Goal: Transaction & Acquisition: Purchase product/service

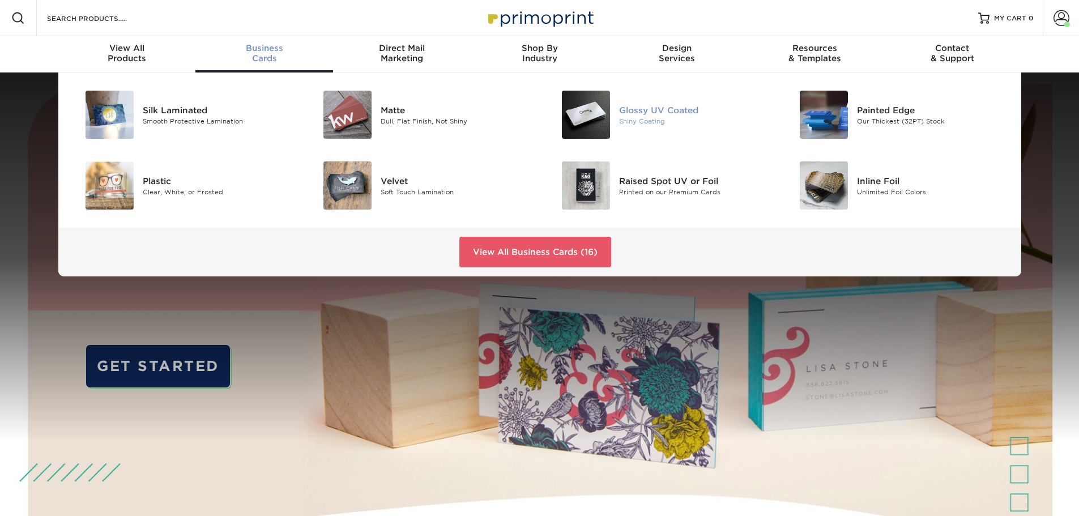
click at [672, 118] on div "Shiny Coating" at bounding box center [694, 121] width 150 height 10
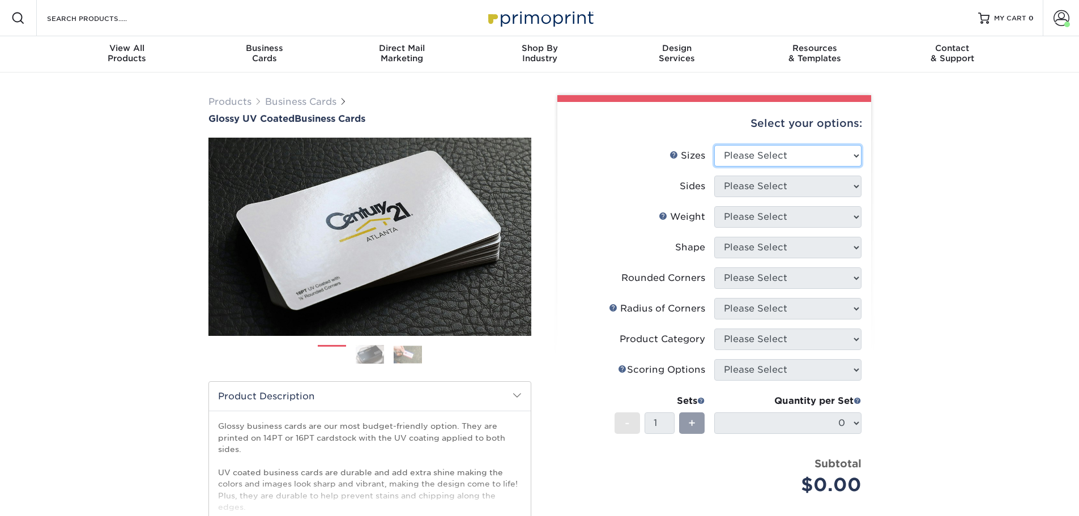
click at [774, 151] on select "Please Select 1.5" x 3.5" - Mini 1.75" x 3.5" - Mini 2" x 2" - Square 2" x 3" -…" at bounding box center [787, 156] width 147 height 22
select select "2.00x3.50"
click at [714, 145] on select "Please Select 1.5" x 3.5" - Mini 1.75" x 3.5" - Mini 2" x 2" - Square 2" x 3" -…" at bounding box center [787, 156] width 147 height 22
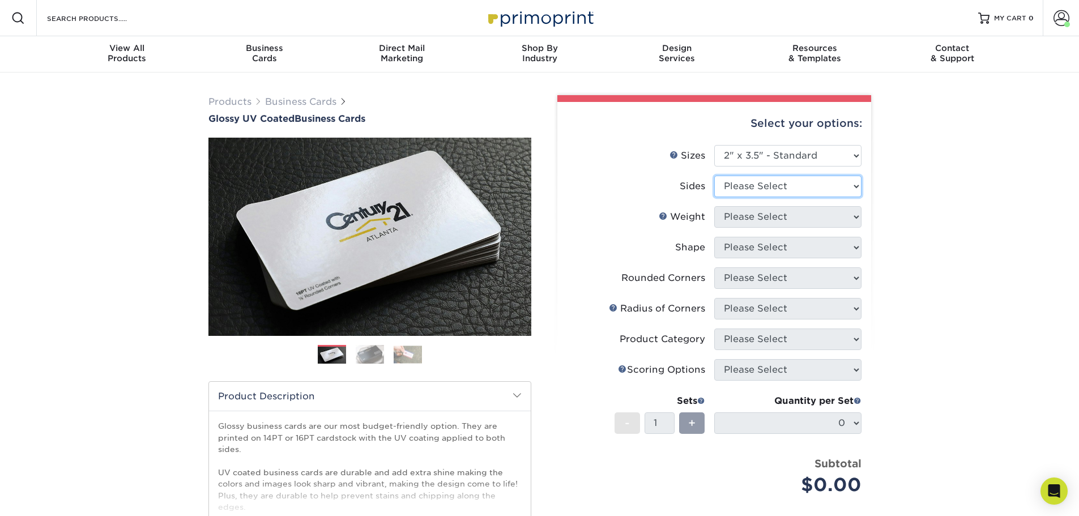
click at [763, 185] on select "Please Select Print Both Sides Print Front Only" at bounding box center [787, 187] width 147 height 22
select select "13abbda7-1d64-4f25-8bb2-c179b224825d"
click at [714, 176] on select "Please Select Print Both Sides Print Front Only" at bounding box center [787, 187] width 147 height 22
click at [761, 219] on select "Please Select 16PT 14PT" at bounding box center [787, 217] width 147 height 22
select select "14PT"
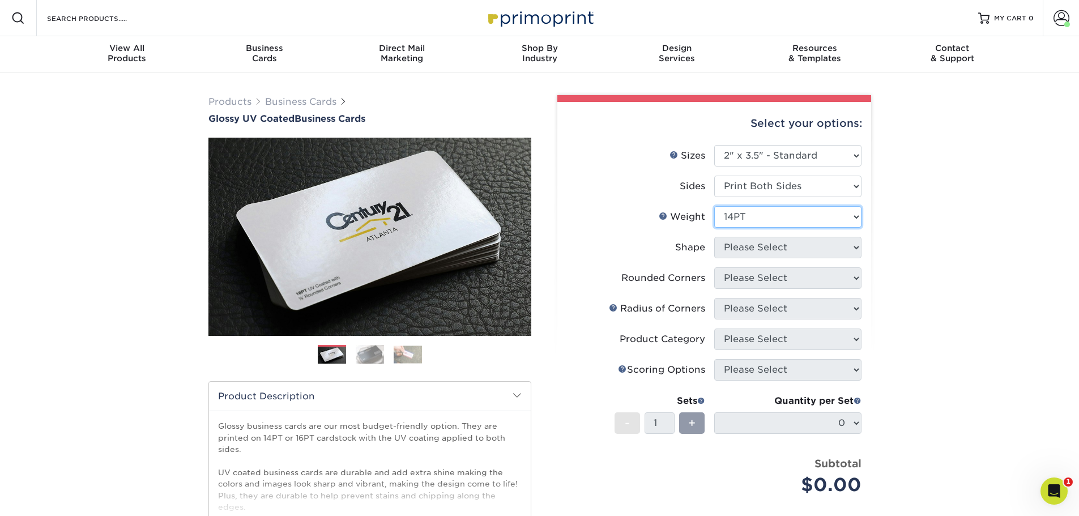
click at [714, 206] on select "Please Select 16PT 14PT" at bounding box center [787, 217] width 147 height 22
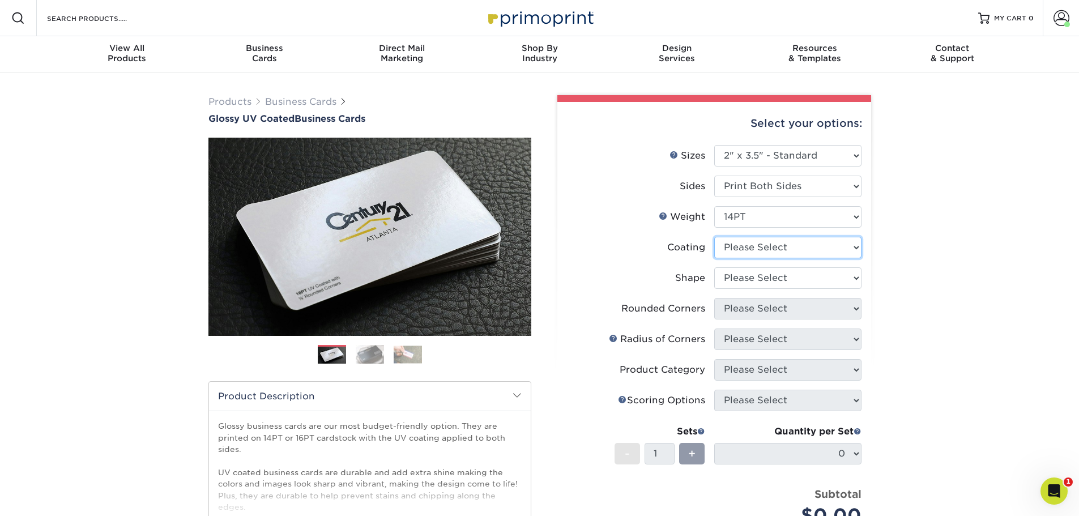
click at [766, 247] on select at bounding box center [787, 248] width 147 height 22
select select "ae367451-b2b8-45df-a344-0f05b6a12993"
click at [714, 237] on select at bounding box center [787, 248] width 147 height 22
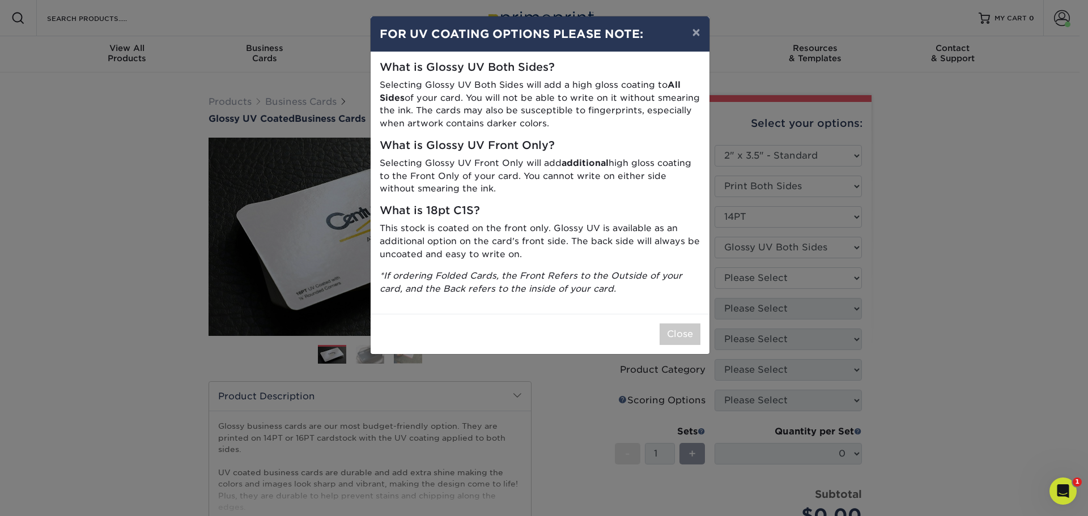
click at [760, 278] on div "× FOR UV COATING OPTIONS PLEASE NOTE: What is Glossy UV Both Sides? Selecting G…" at bounding box center [544, 258] width 1088 height 516
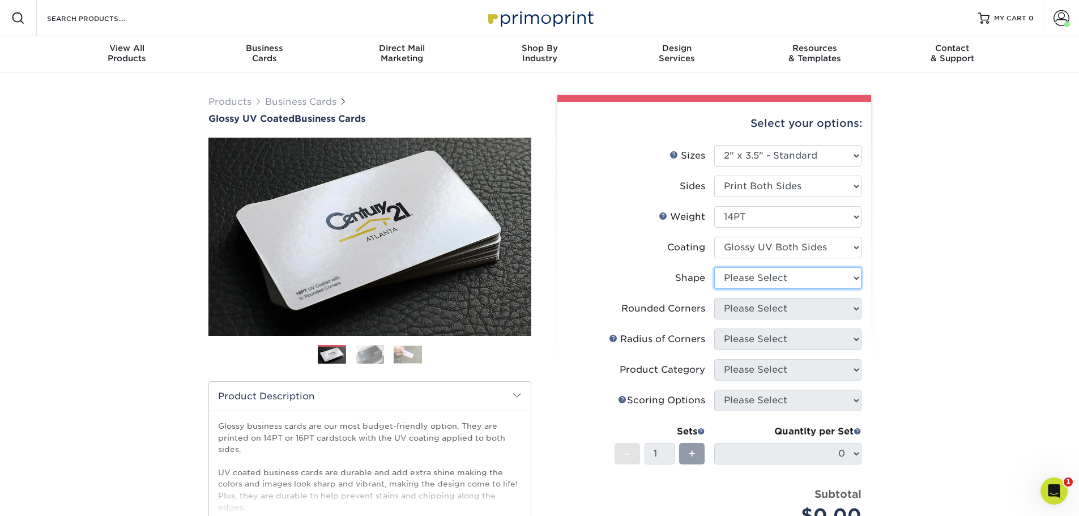
click at [749, 280] on select "Please Select Standard" at bounding box center [787, 278] width 147 height 22
select select "standard"
click at [714, 267] on select "Please Select Standard" at bounding box center [787, 278] width 147 height 22
click at [752, 312] on select "Please Select Yes - Round 2 Corners Yes - Round 4 Corners No" at bounding box center [787, 309] width 147 height 22
select select "0"
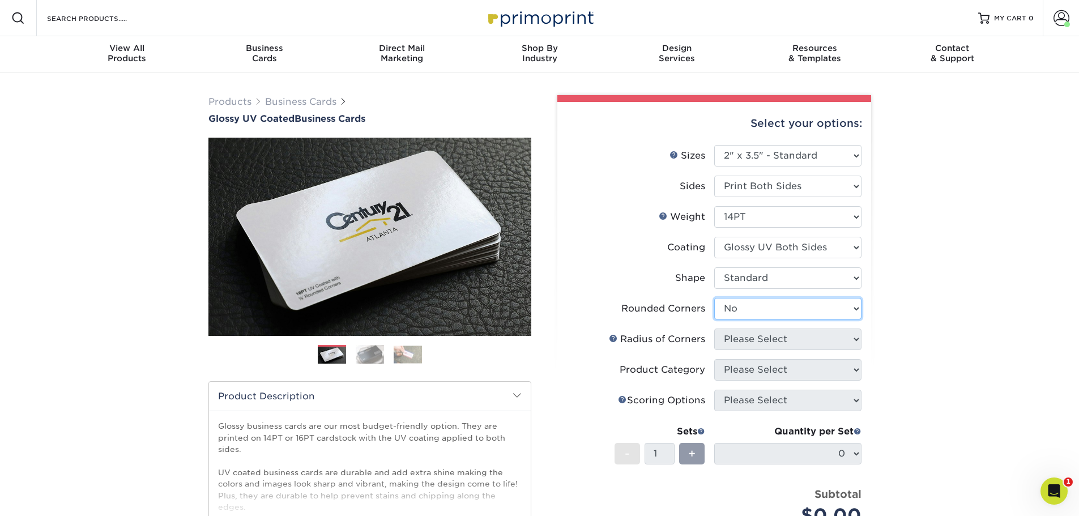
click at [714, 298] on select "Please Select Yes - Round 2 Corners Yes - Round 4 Corners No" at bounding box center [787, 309] width 147 height 22
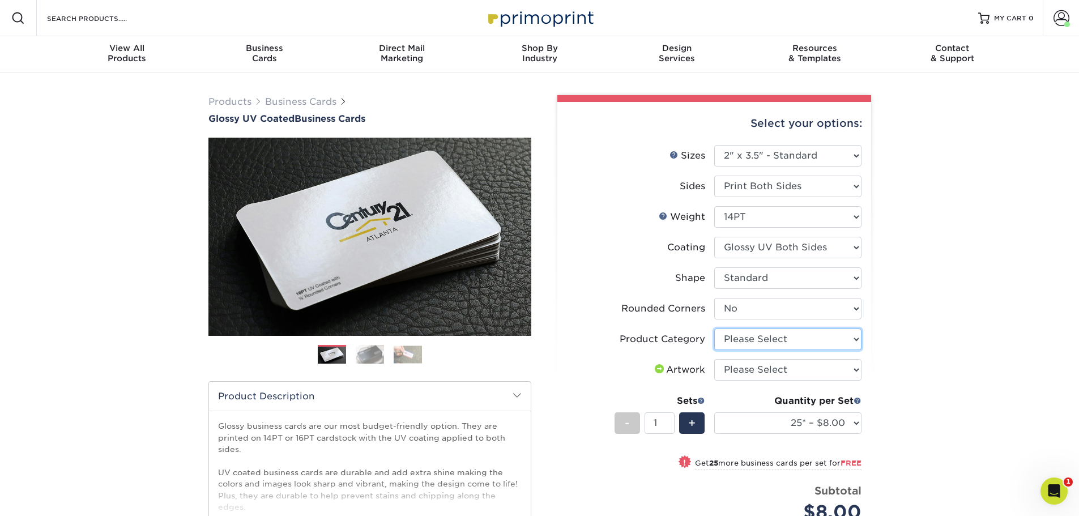
click at [786, 339] on select "Please Select Business Cards" at bounding box center [787, 340] width 147 height 22
select select "3b5148f1-0588-4f88-a218-97bcfdce65c1"
click at [714, 329] on select "Please Select Business Cards" at bounding box center [787, 340] width 147 height 22
click at [771, 367] on select "Please Select I will upload files I need a design - $100" at bounding box center [787, 370] width 147 height 22
select select "upload"
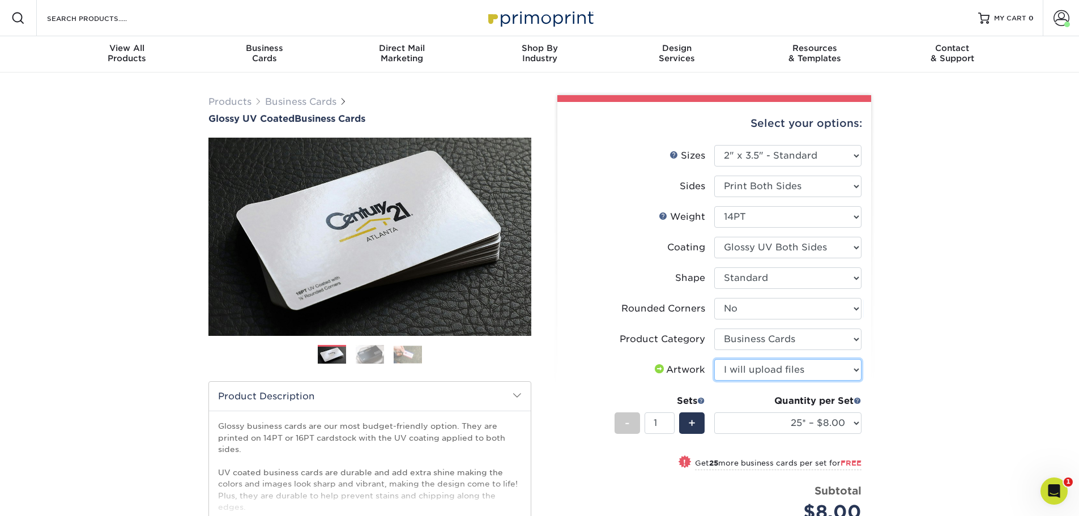
click at [714, 359] on select "Please Select I will upload files I need a design - $100" at bounding box center [787, 370] width 147 height 22
click at [774, 416] on select "25* – $8.00 50* – $8.00 100* – $8.00 250* – $15.00 500 – $30.00 1000 – $37.00 2…" at bounding box center [787, 423] width 147 height 22
select select "100* – $8.00"
click at [714, 412] on select "25* – $8.00 50* – $8.00 100* – $8.00 250* – $15.00 500 – $30.00 1000 – $37.00 2…" at bounding box center [787, 423] width 147 height 22
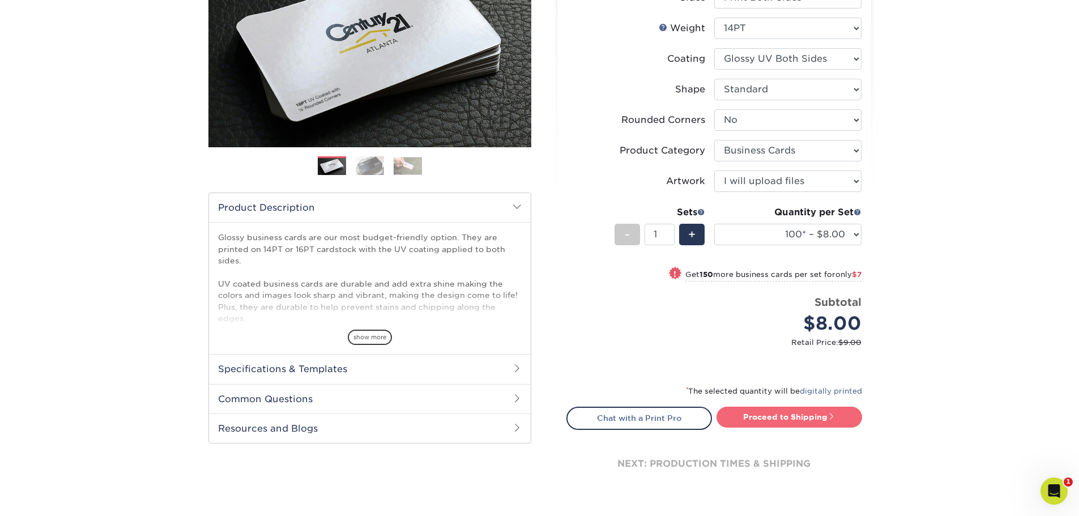
click at [828, 416] on span at bounding box center [832, 416] width 8 height 8
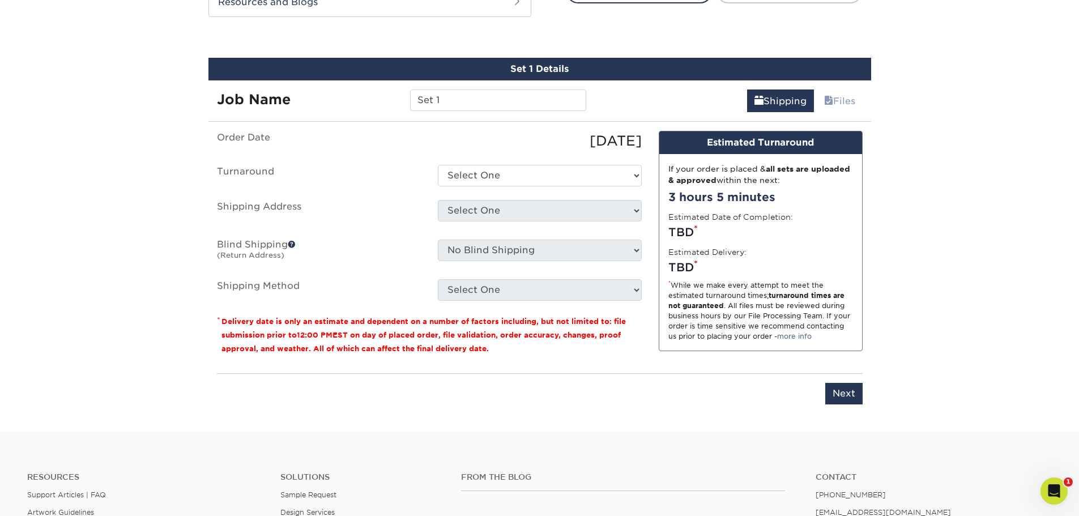
scroll to position [627, 0]
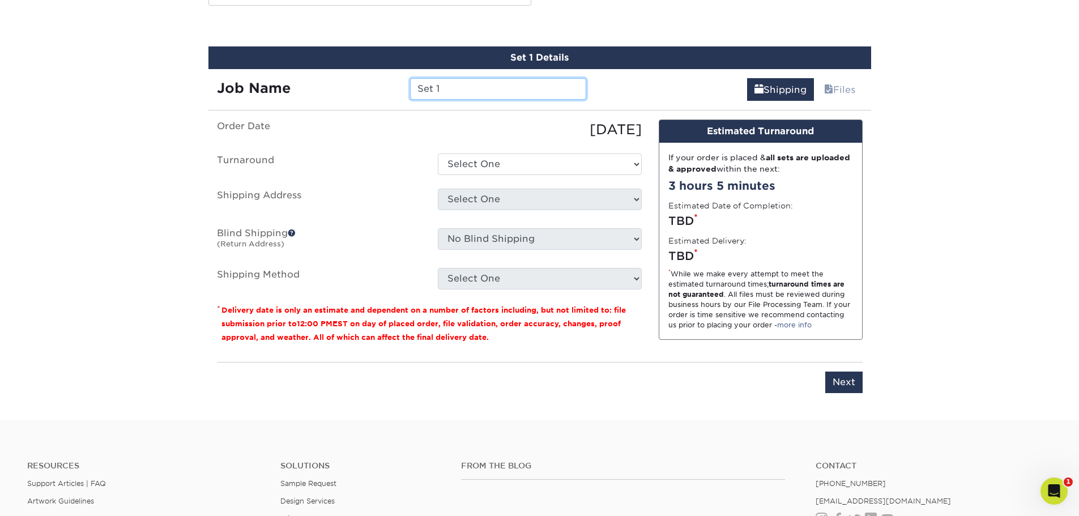
click at [462, 86] on input "Set 1" at bounding box center [498, 89] width 176 height 22
type input "[PERSON_NAME] Chicken, Archy"
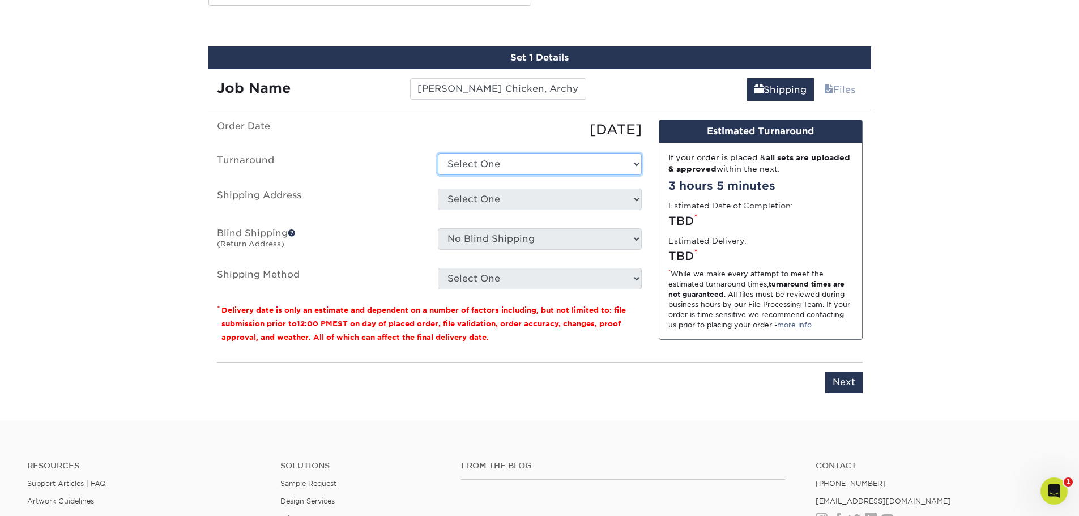
click at [495, 172] on select "Select One 2-4 Business Days 2 Day Next Business Day" at bounding box center [540, 165] width 204 height 22
select select "fabc0368-7375-492c-ba41-143791bf25e7"
click at [438, 154] on select "Select One 2-4 Business Days 2 Day Next Business Day" at bounding box center [540, 165] width 204 height 22
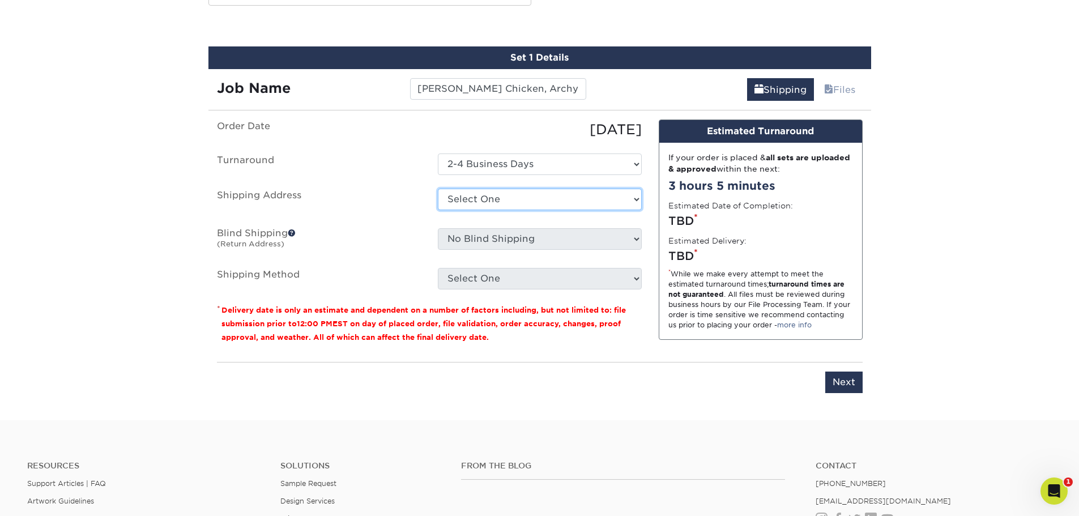
click at [493, 197] on select "Select One A REASONABLE HEATING AND AIR BANKSTON'S BARBER SHOP BIG CHIC KING Br…" at bounding box center [540, 200] width 204 height 22
select select "204772"
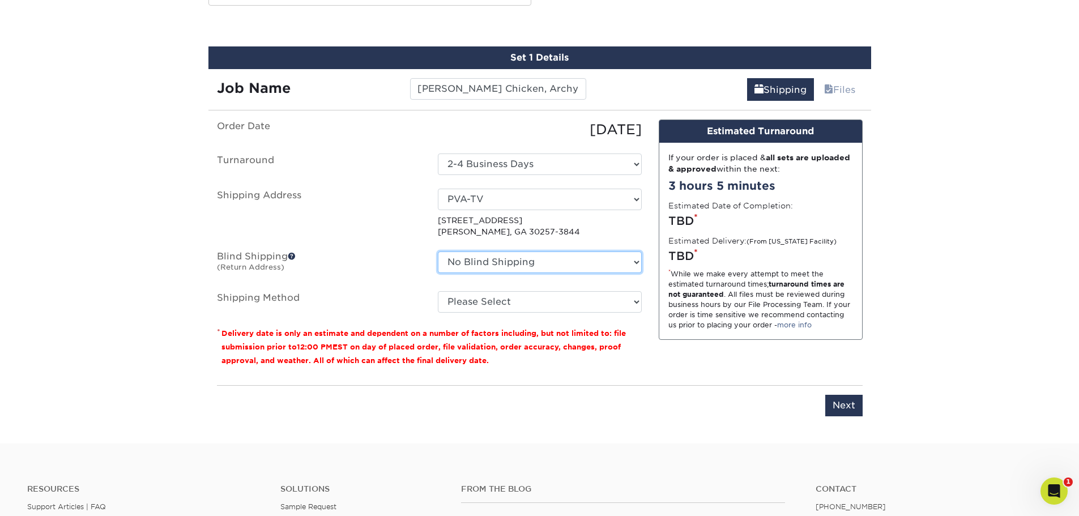
click at [513, 263] on select "No Blind Shipping A REASONABLE HEATING AND AIR BANKSTON'S BARBER SHOP BIG CHIC …" at bounding box center [540, 263] width 204 height 22
select select "204772"
click at [438, 252] on select "No Blind Shipping A REASONABLE HEATING AND AIR BANKSTON'S BARBER SHOP BIG CHIC …" at bounding box center [540, 263] width 204 height 22
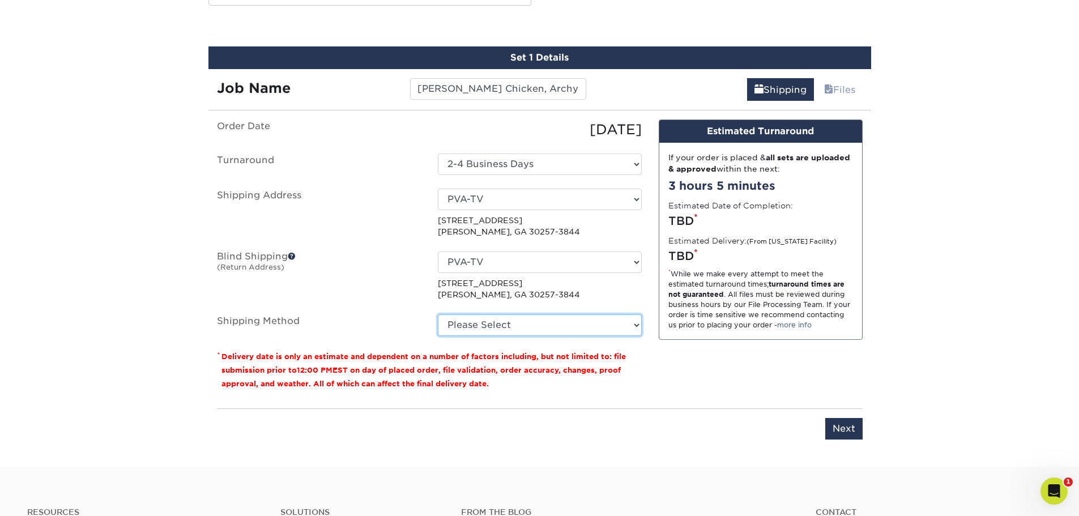
click at [567, 322] on select "Please Select Ground Shipping (+$7.84) 3 Day Shipping Service (+$19.61) 2 Day A…" at bounding box center [540, 325] width 204 height 22
select select "03"
click at [438, 314] on select "Please Select Ground Shipping (+$7.84) 3 Day Shipping Service (+$19.61) 2 Day A…" at bounding box center [540, 325] width 204 height 22
click at [831, 421] on input "Next" at bounding box center [843, 429] width 37 height 22
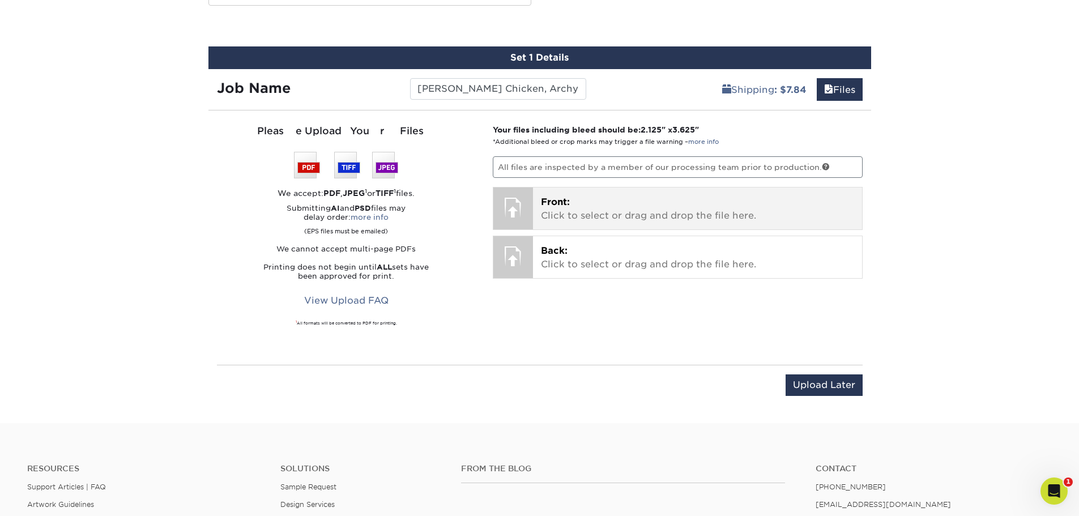
click at [607, 207] on p "Front: Click to select or drag and drop the file here." at bounding box center [697, 208] width 313 height 27
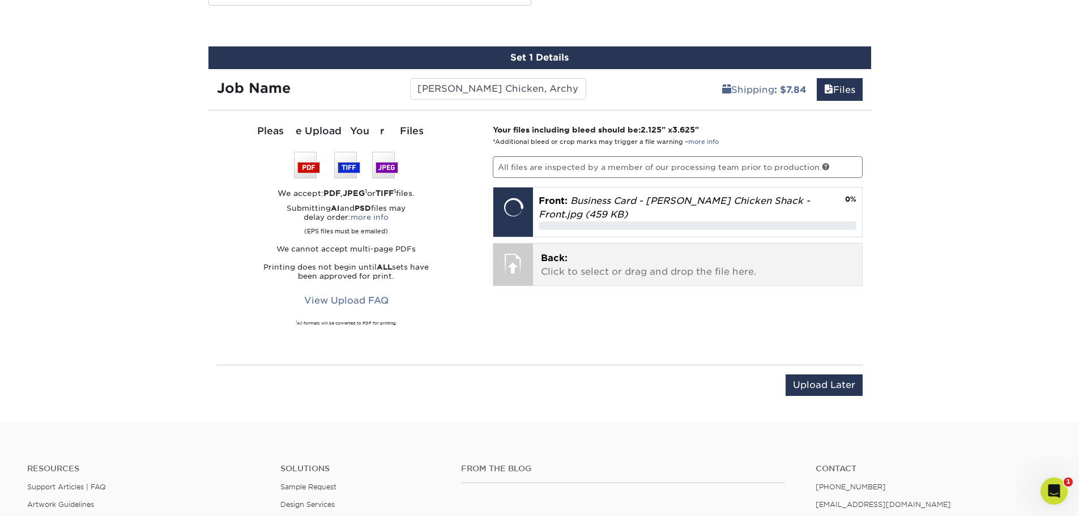
click at [661, 259] on p "Back: Click to select or drag and drop the file here." at bounding box center [697, 265] width 313 height 27
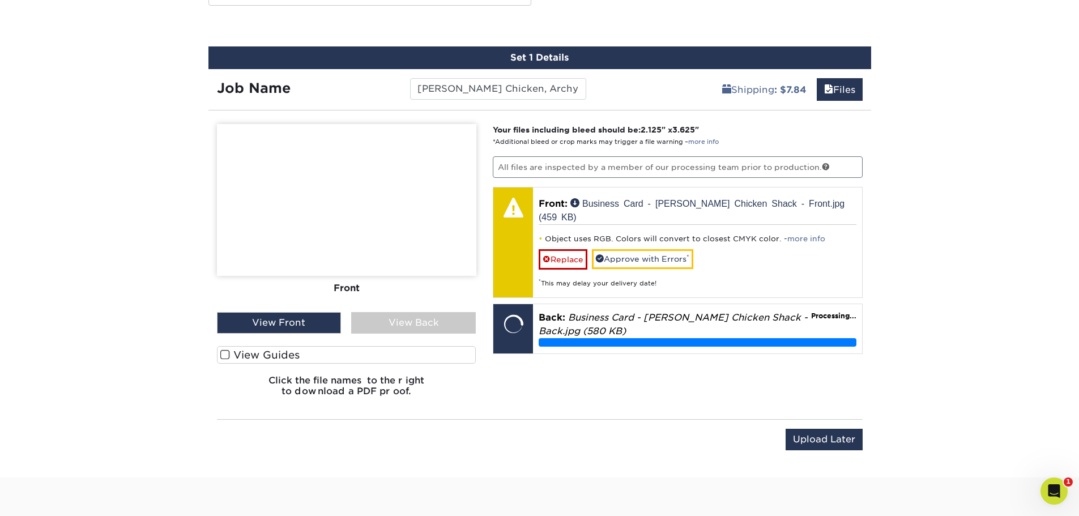
click at [274, 352] on label "View Guides" at bounding box center [346, 355] width 259 height 18
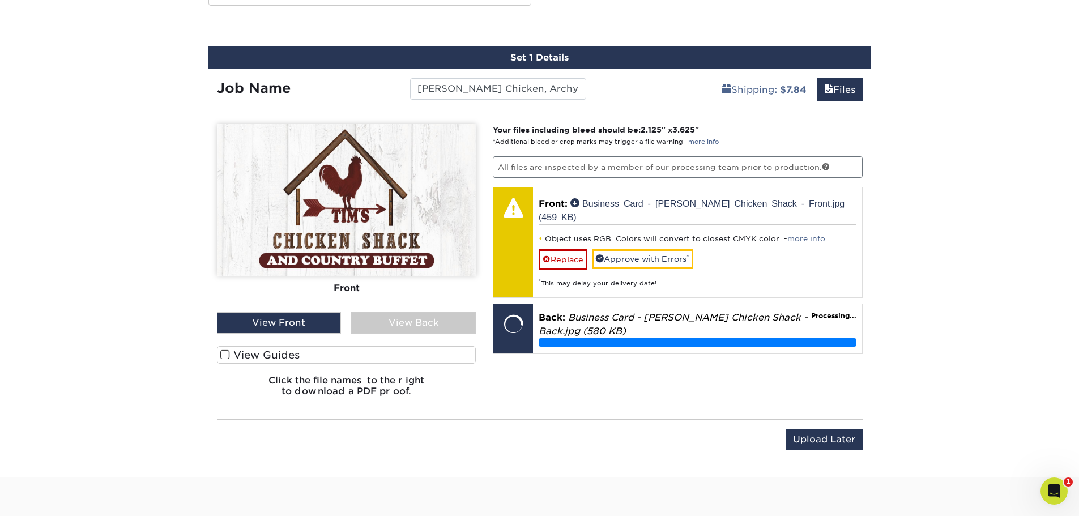
click at [0, 0] on input "View Guides" at bounding box center [0, 0] width 0 height 0
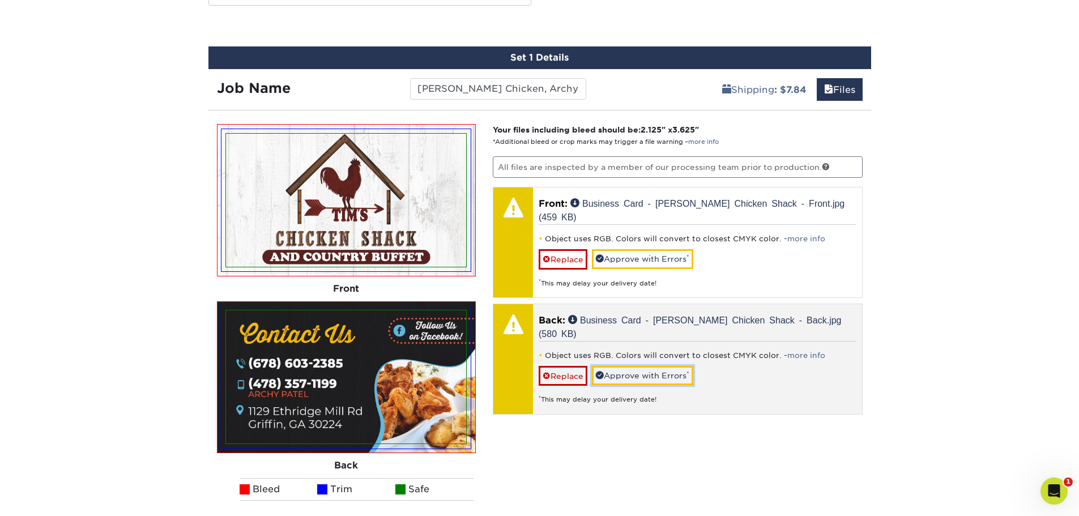
drag, startPoint x: 682, startPoint y: 355, endPoint x: 692, endPoint y: 300, distance: 55.3
click at [682, 366] on link "Approve with Errors *" at bounding box center [642, 375] width 101 height 19
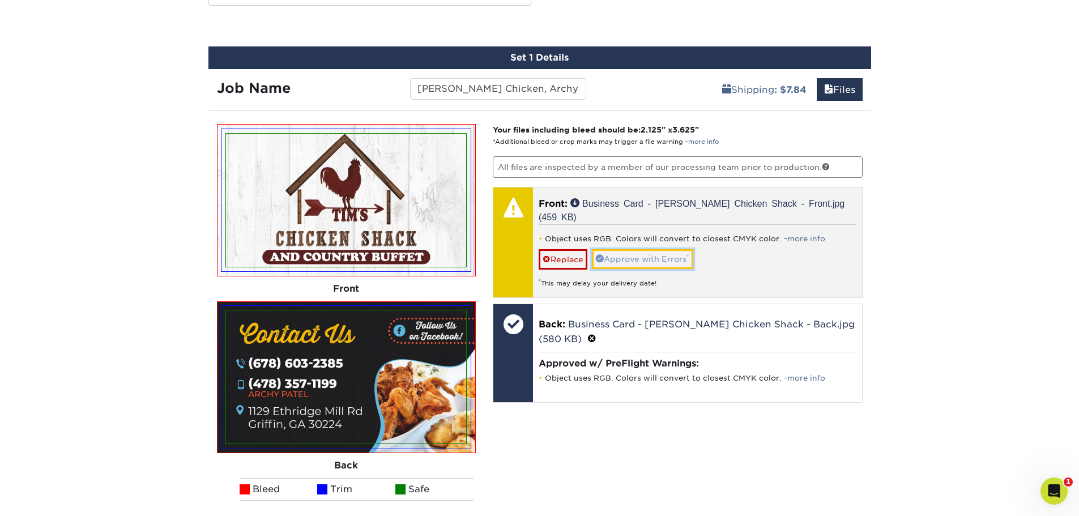
click at [683, 249] on link "Approve with Errors *" at bounding box center [642, 258] width 101 height 19
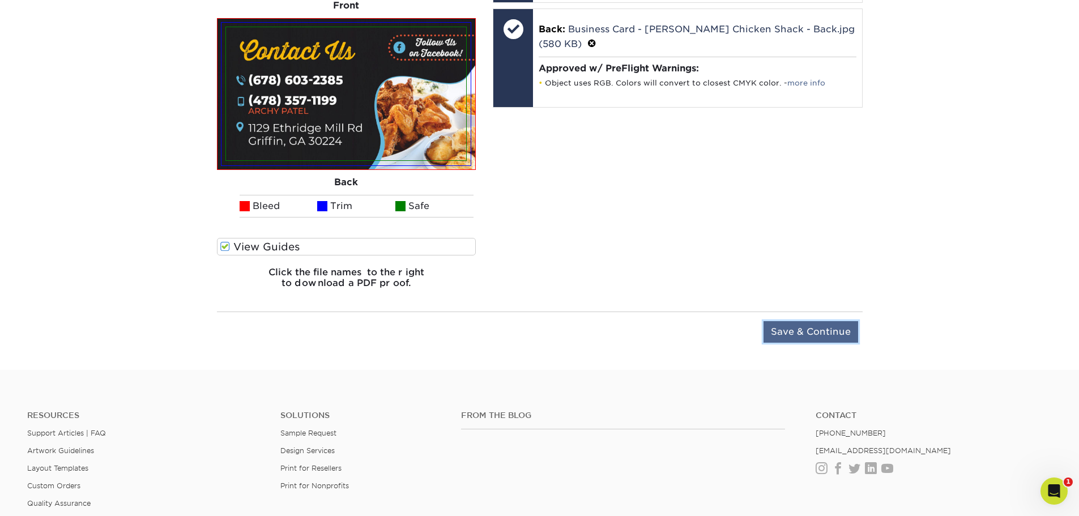
click at [831, 331] on input "Save & Continue" at bounding box center [811, 332] width 95 height 22
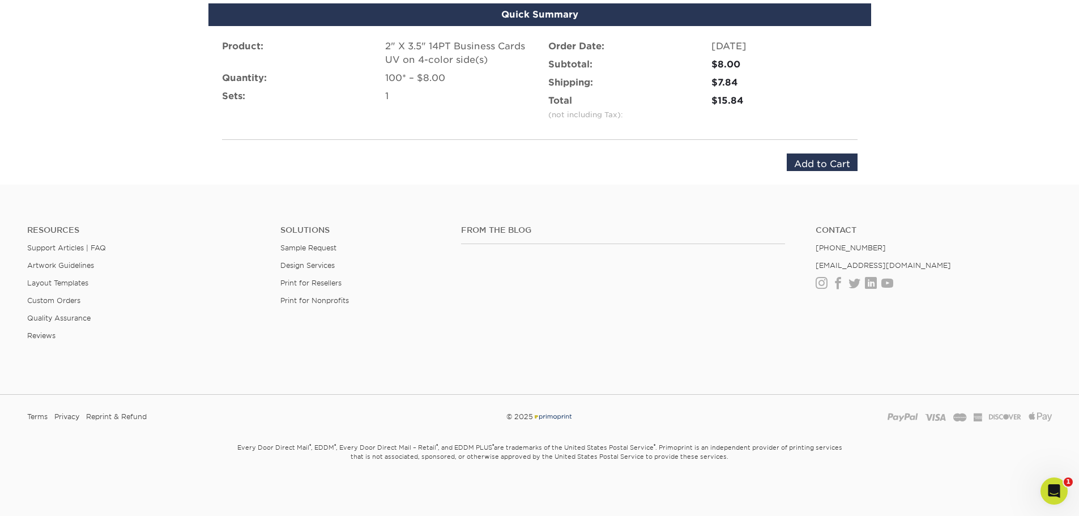
scroll to position [760, 0]
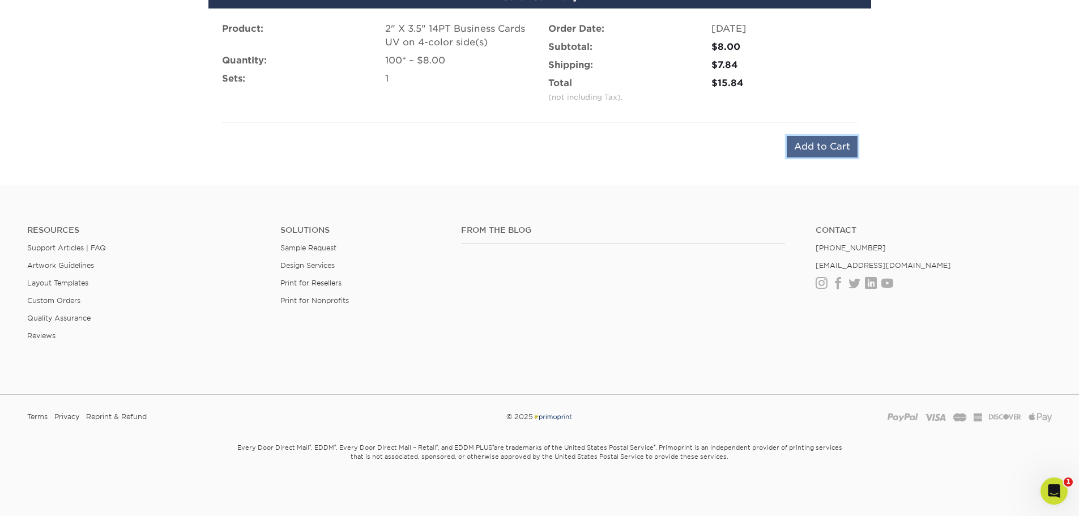
click at [840, 141] on input "Add to Cart" at bounding box center [822, 147] width 71 height 22
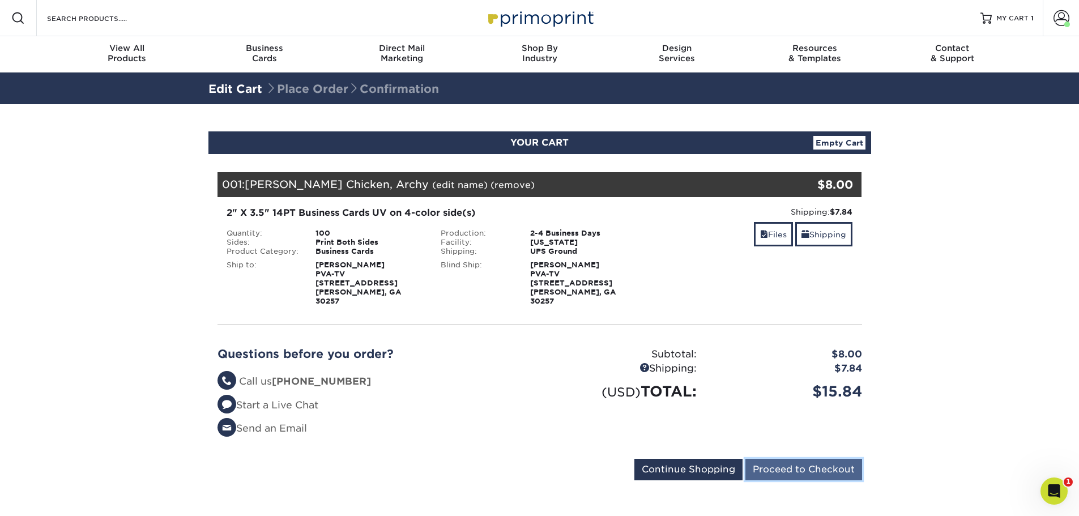
click at [797, 460] on input "Proceed to Checkout" at bounding box center [804, 470] width 117 height 22
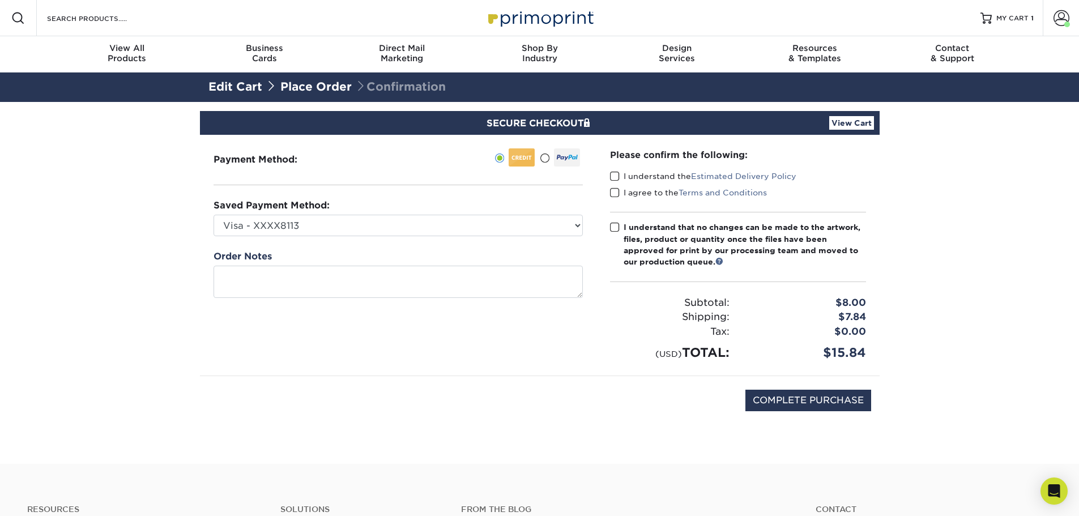
click at [616, 178] on span at bounding box center [615, 176] width 10 height 11
click at [0, 0] on input "I understand the Estimated Delivery Policy" at bounding box center [0, 0] width 0 height 0
click at [615, 194] on span at bounding box center [615, 193] width 10 height 11
click at [0, 0] on input "I agree to the Terms and Conditions" at bounding box center [0, 0] width 0 height 0
click at [611, 227] on span at bounding box center [615, 227] width 10 height 11
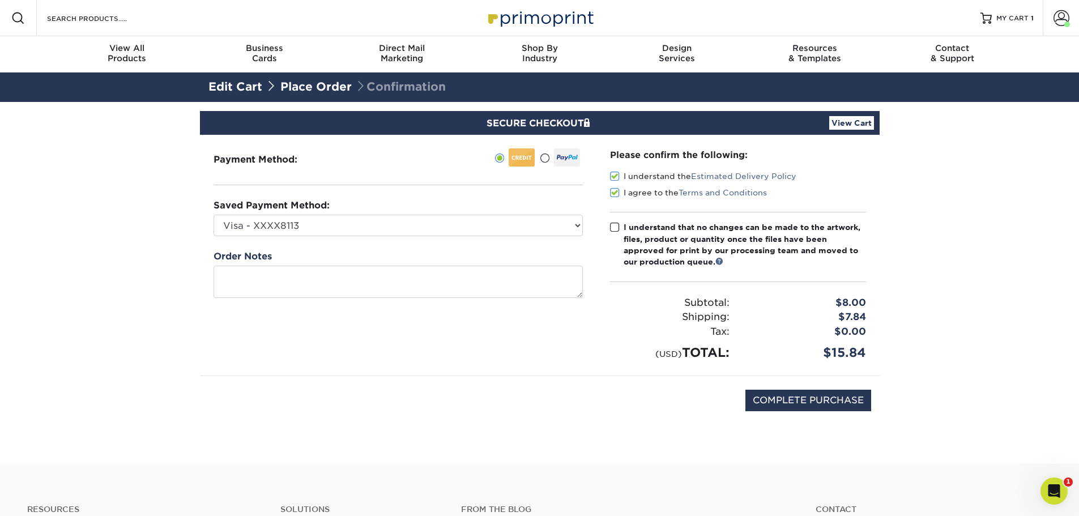
click at [0, 0] on input "I understand that no changes can be made to the artwork, files, product or quan…" at bounding box center [0, 0] width 0 height 0
click at [855, 128] on link "View Cart" at bounding box center [851, 123] width 45 height 14
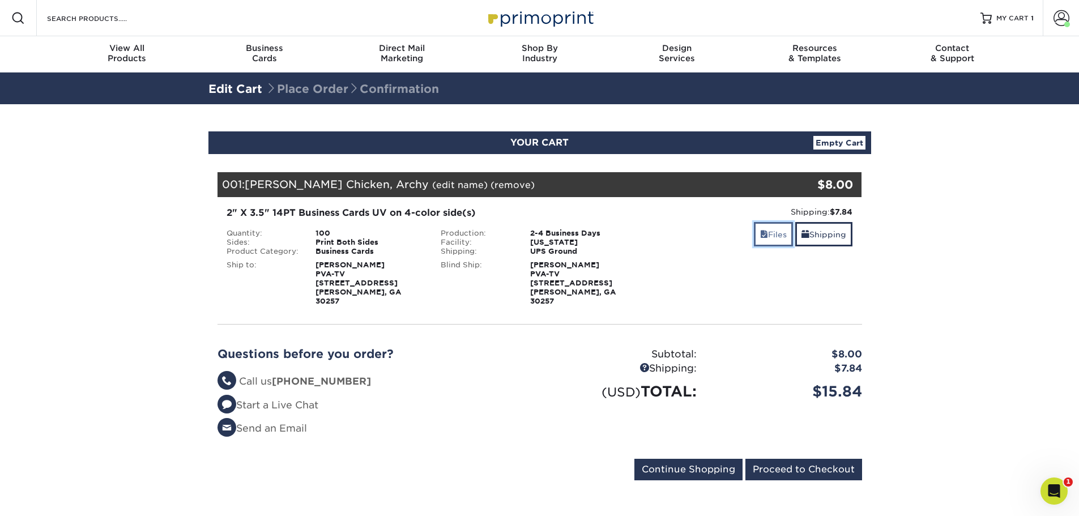
click at [774, 236] on link "Files" at bounding box center [773, 234] width 39 height 24
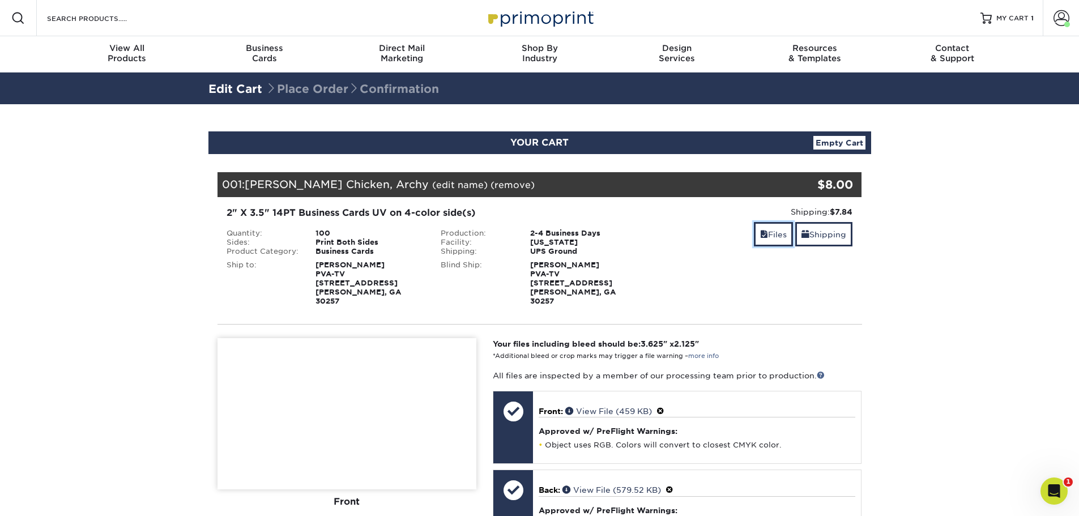
scroll to position [189, 0]
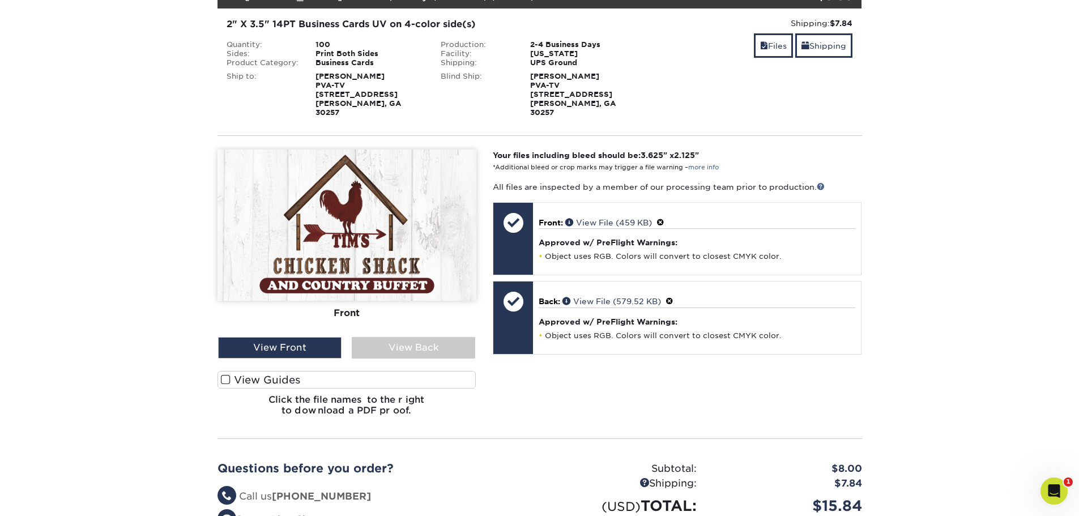
click at [268, 371] on label "View Guides" at bounding box center [347, 380] width 259 height 18
click at [0, 0] on input "View Guides" at bounding box center [0, 0] width 0 height 0
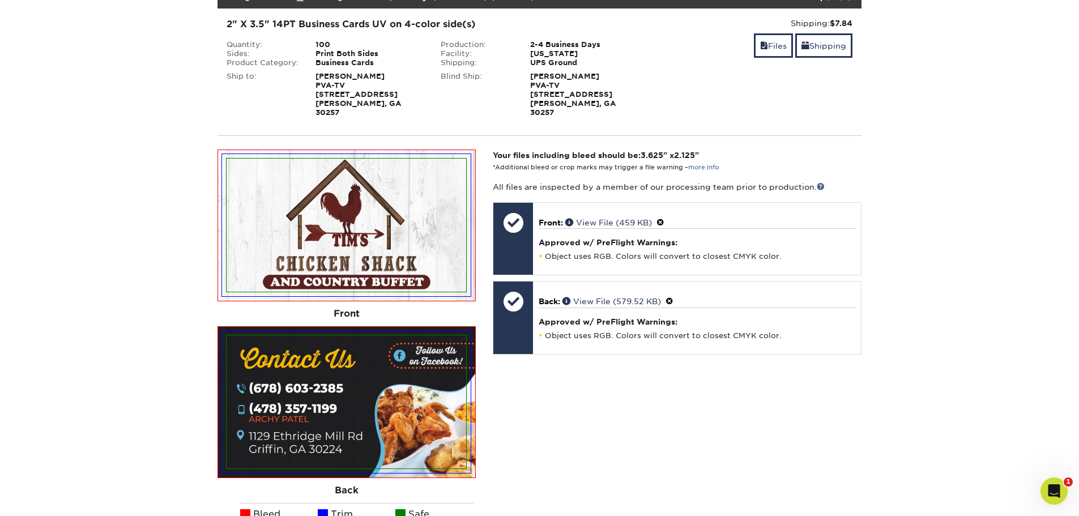
scroll to position [283, 0]
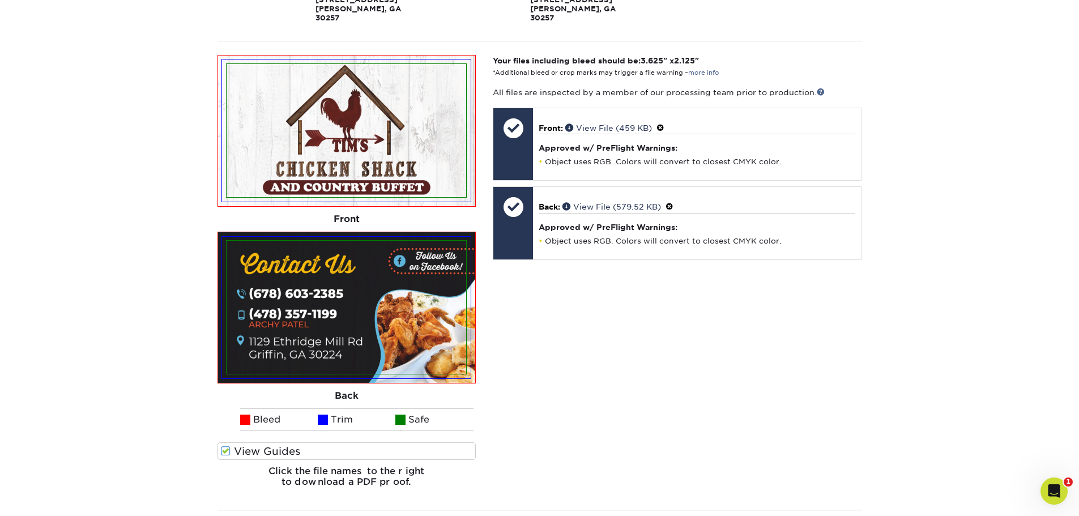
click at [604, 354] on div "Your files including bleed should be: 3.625 " x 2.125 " *Additional bleed or cr…" at bounding box center [677, 276] width 386 height 442
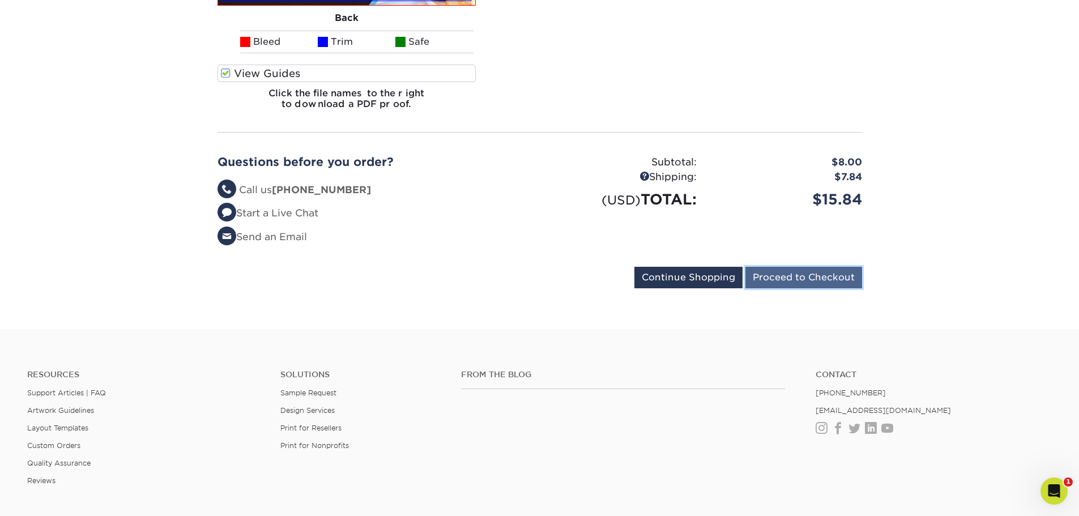
click at [811, 267] on input "Proceed to Checkout" at bounding box center [804, 278] width 117 height 22
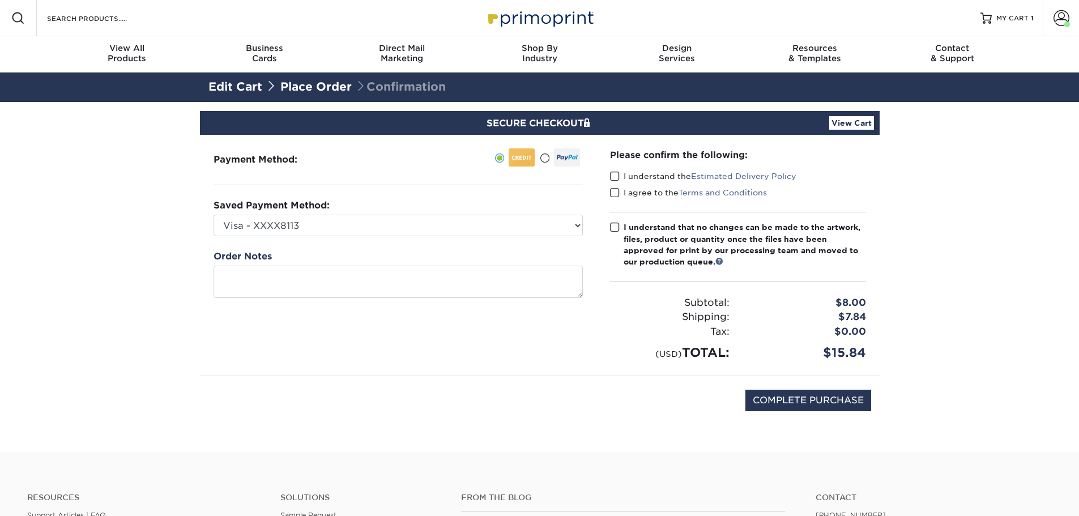
click at [612, 176] on span at bounding box center [615, 176] width 10 height 11
click at [0, 0] on input "I understand the Estimated Delivery Policy" at bounding box center [0, 0] width 0 height 0
click at [615, 190] on span at bounding box center [615, 193] width 10 height 11
click at [0, 0] on input "I agree to the Terms and Conditions" at bounding box center [0, 0] width 0 height 0
click at [614, 223] on span at bounding box center [615, 227] width 10 height 11
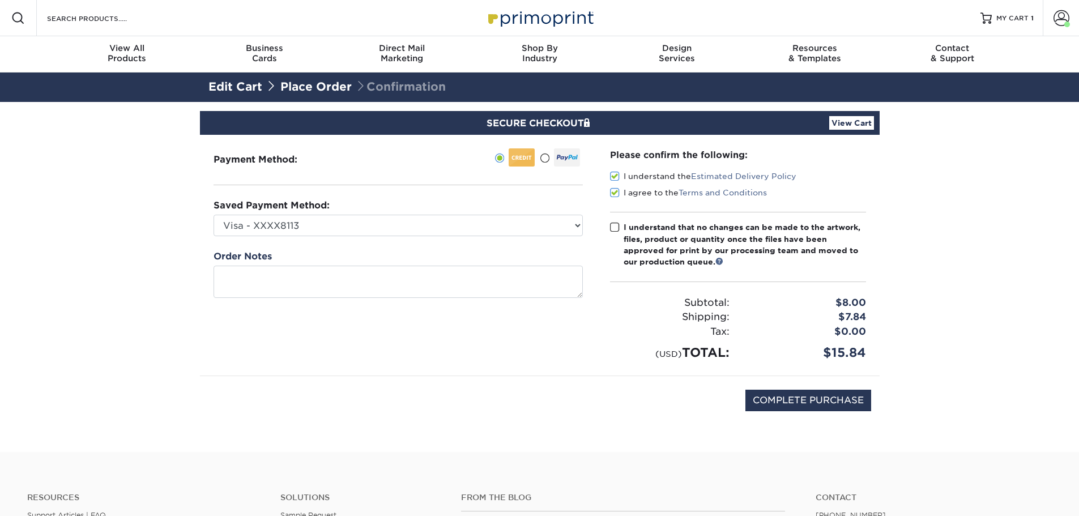
click at [0, 0] on input "I understand that no changes can be made to the artwork, files, product or quan…" at bounding box center [0, 0] width 0 height 0
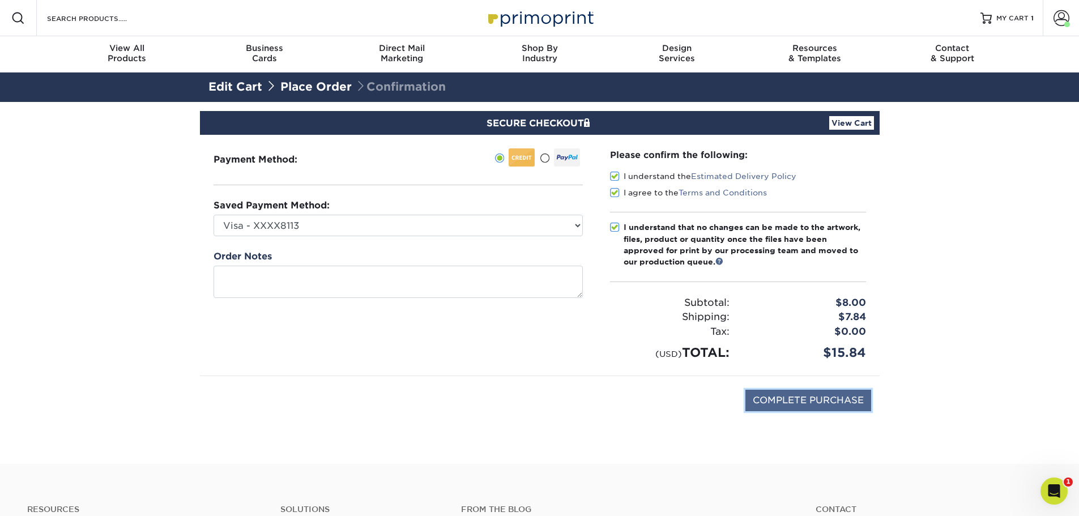
click at [803, 399] on input "COMPLETE PURCHASE" at bounding box center [809, 401] width 126 height 22
type input "PROCESSING, PLEASE WAIT..."
